Goal: Transaction & Acquisition: Purchase product/service

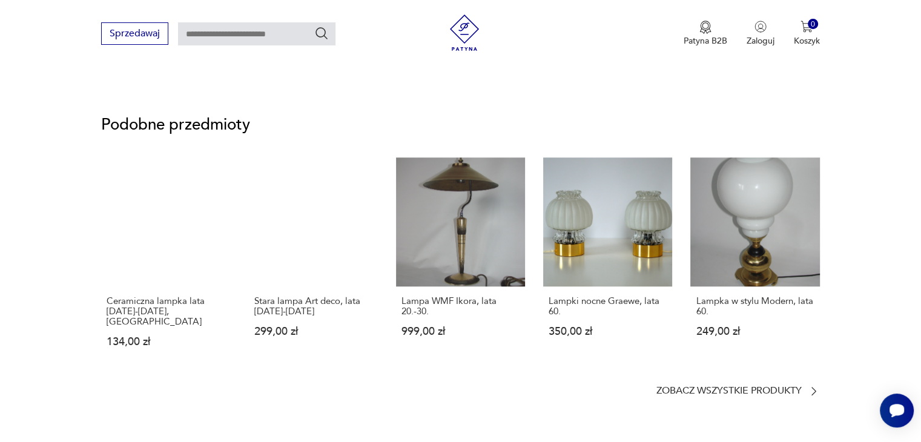
scroll to position [751, 0]
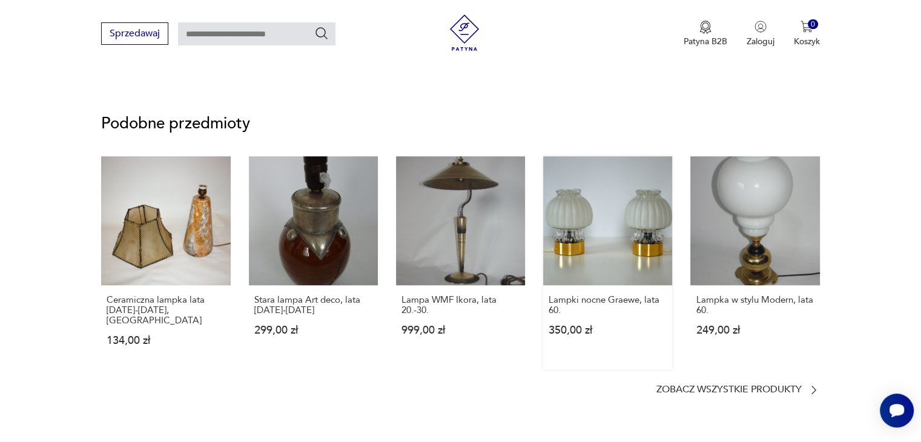
click at [618, 231] on link "Lampki nocne Graewe, lata 60. 350,00 zł" at bounding box center [607, 262] width 129 height 213
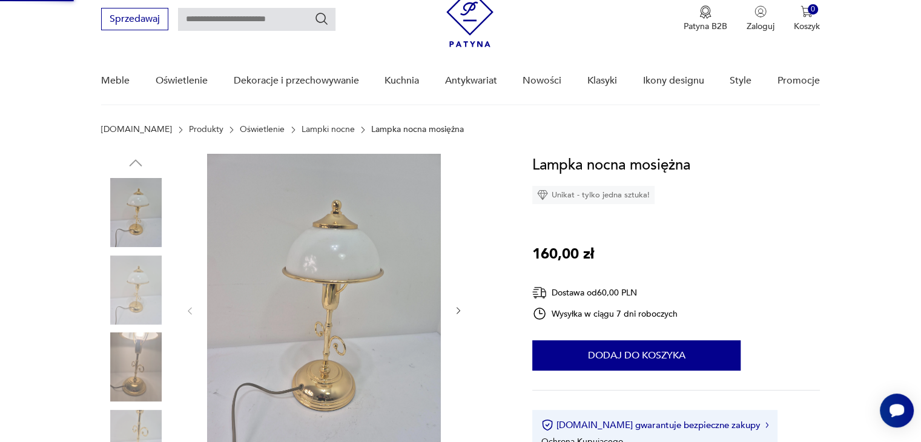
scroll to position [0, 0]
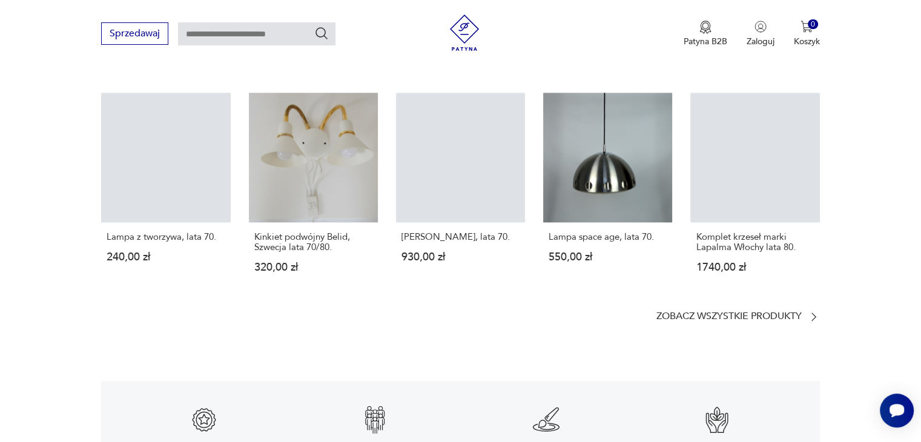
scroll to position [1527, 0]
